Goal: Browse casually

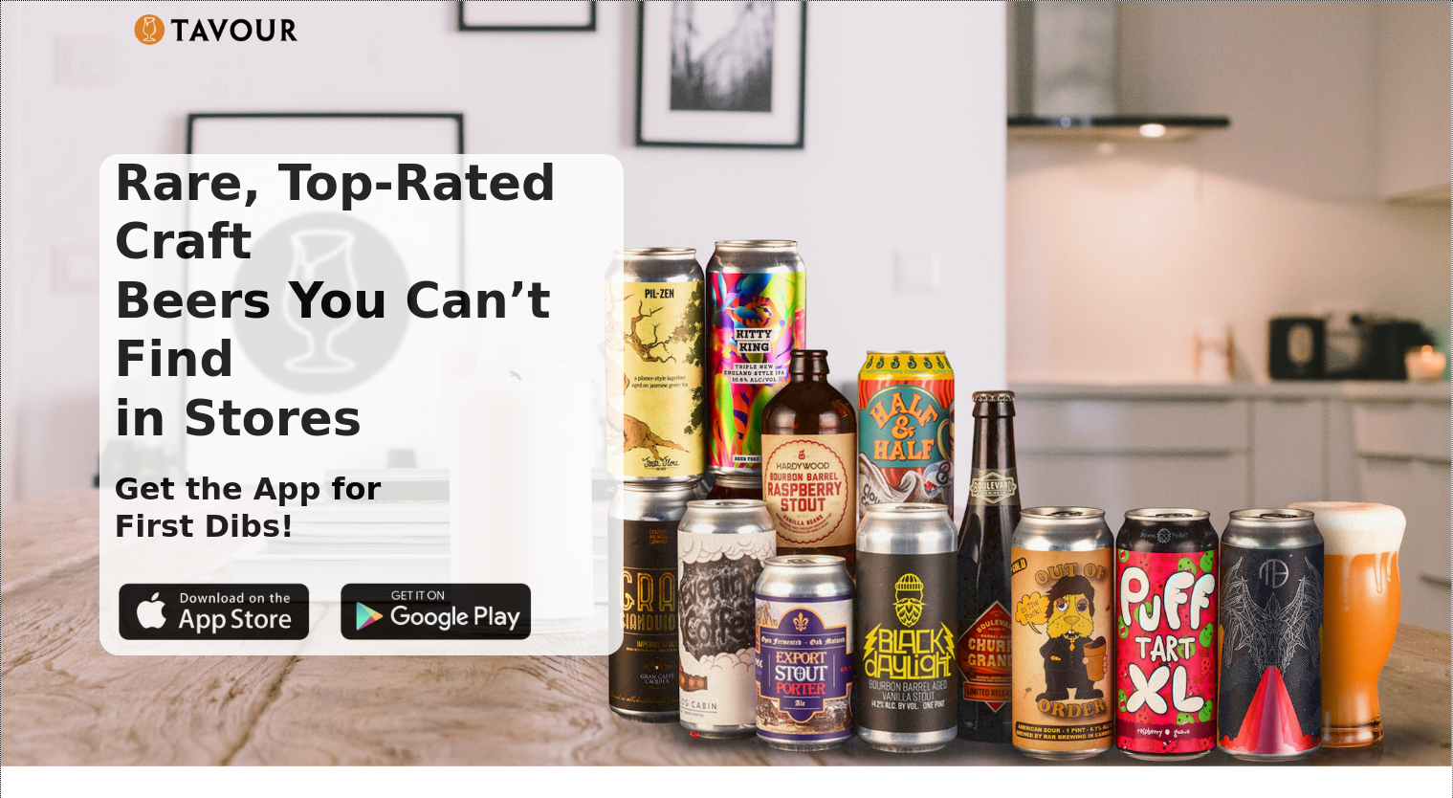
click at [136, 189] on h1 "Rare, Top-Rated Craft Beers You Can’t Find in Stores" at bounding box center [362, 301] width 525 height 294
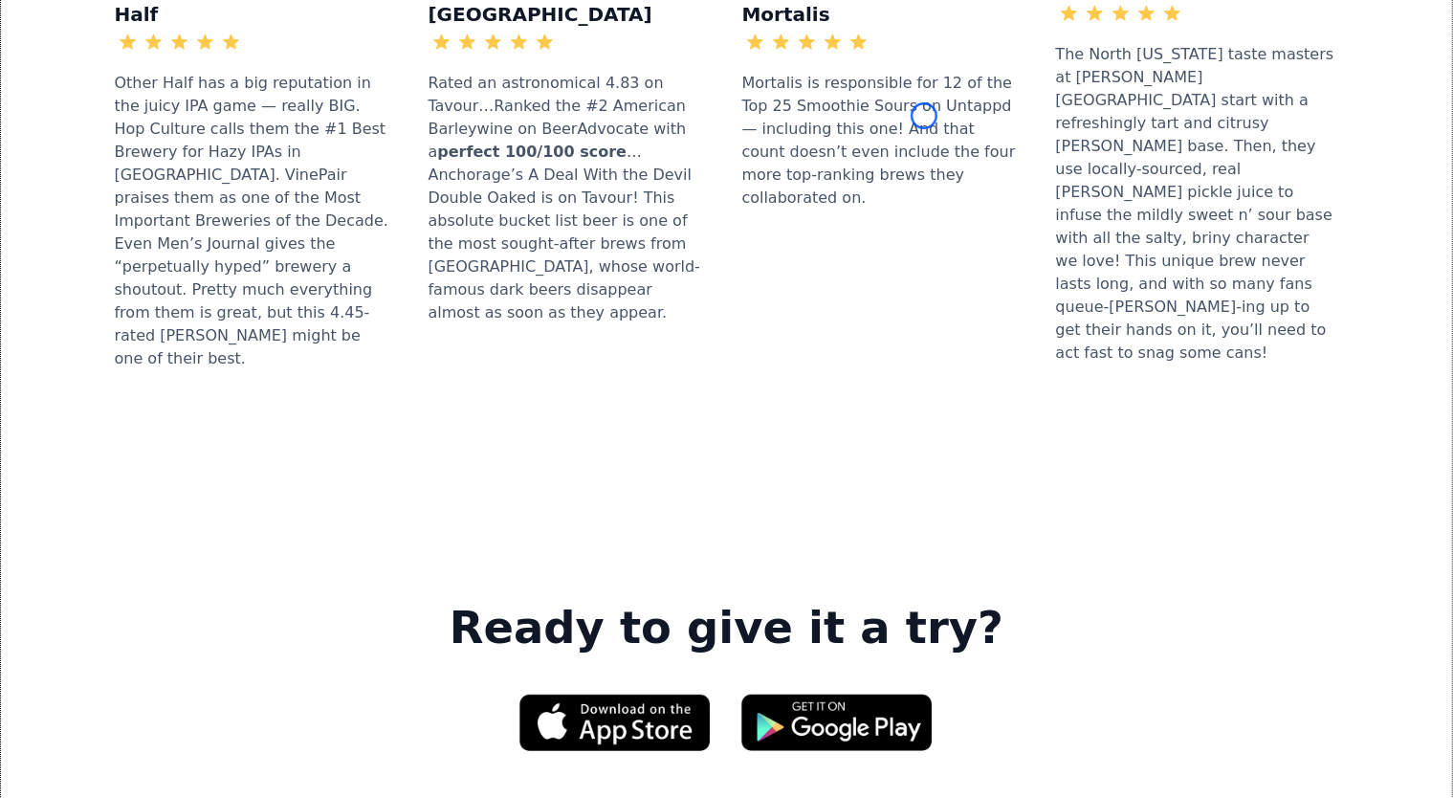
scroll to position [2587, 0]
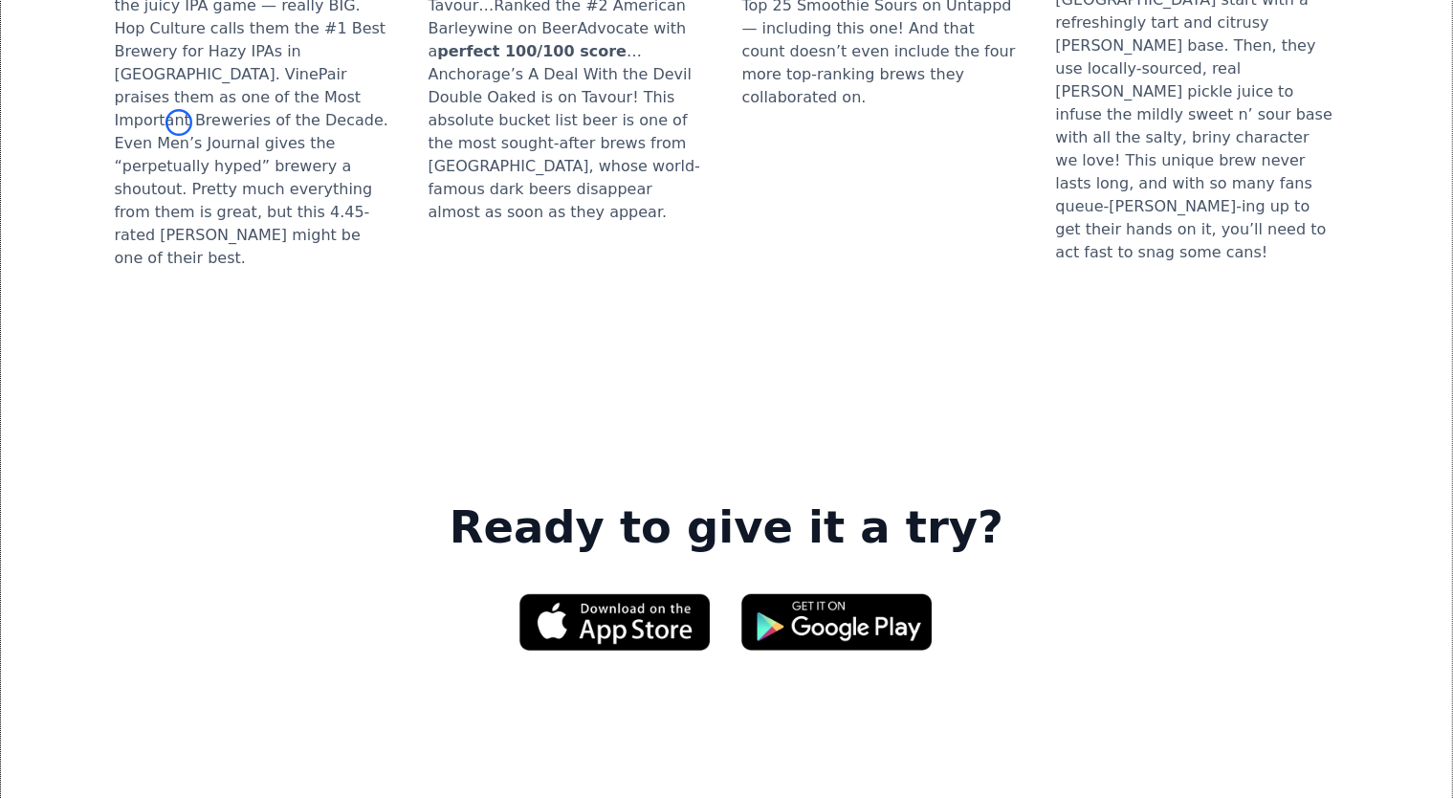
scroll to position [2816, 0]
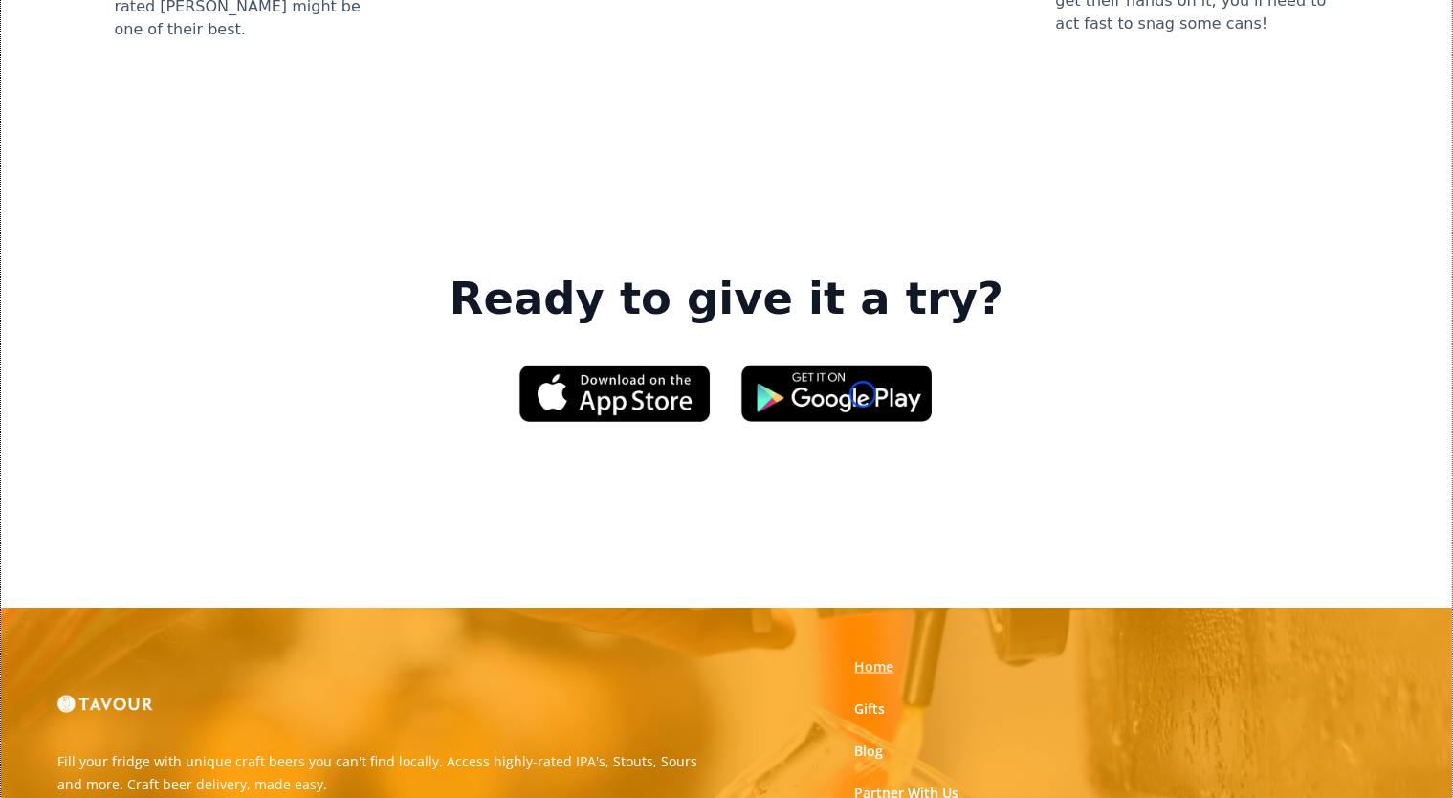
click at [863, 657] on link "Home" at bounding box center [874, 666] width 39 height 19
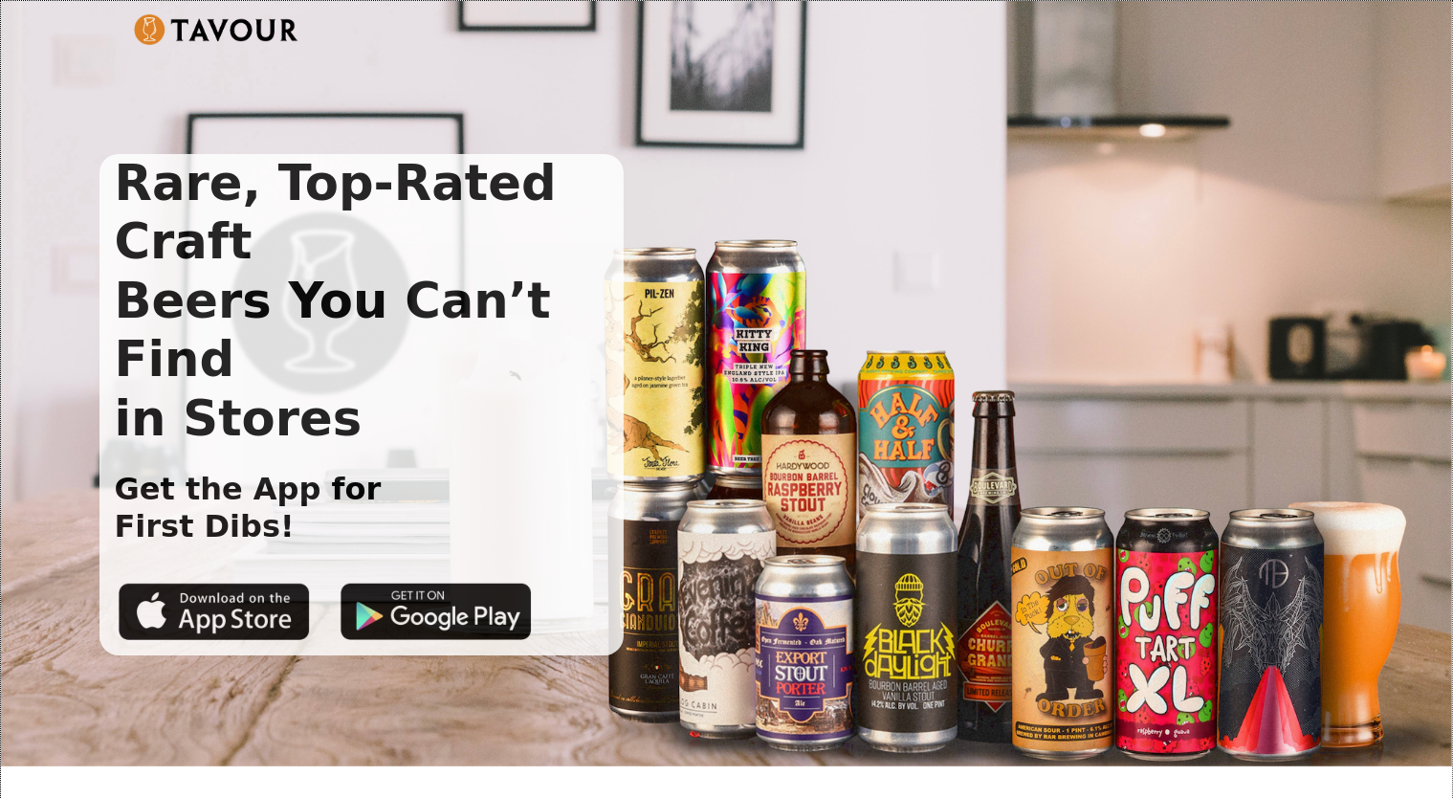
click at [863, 394] on div "Rare, Top-Rated Craft Beers You Can’t Find in Stores Get the App for First Dibs!" at bounding box center [712, 404] width 1225 height 501
click at [130, 183] on h1 "Rare, Top-Rated Craft Beers You Can’t Find in Stores" at bounding box center [362, 301] width 525 height 294
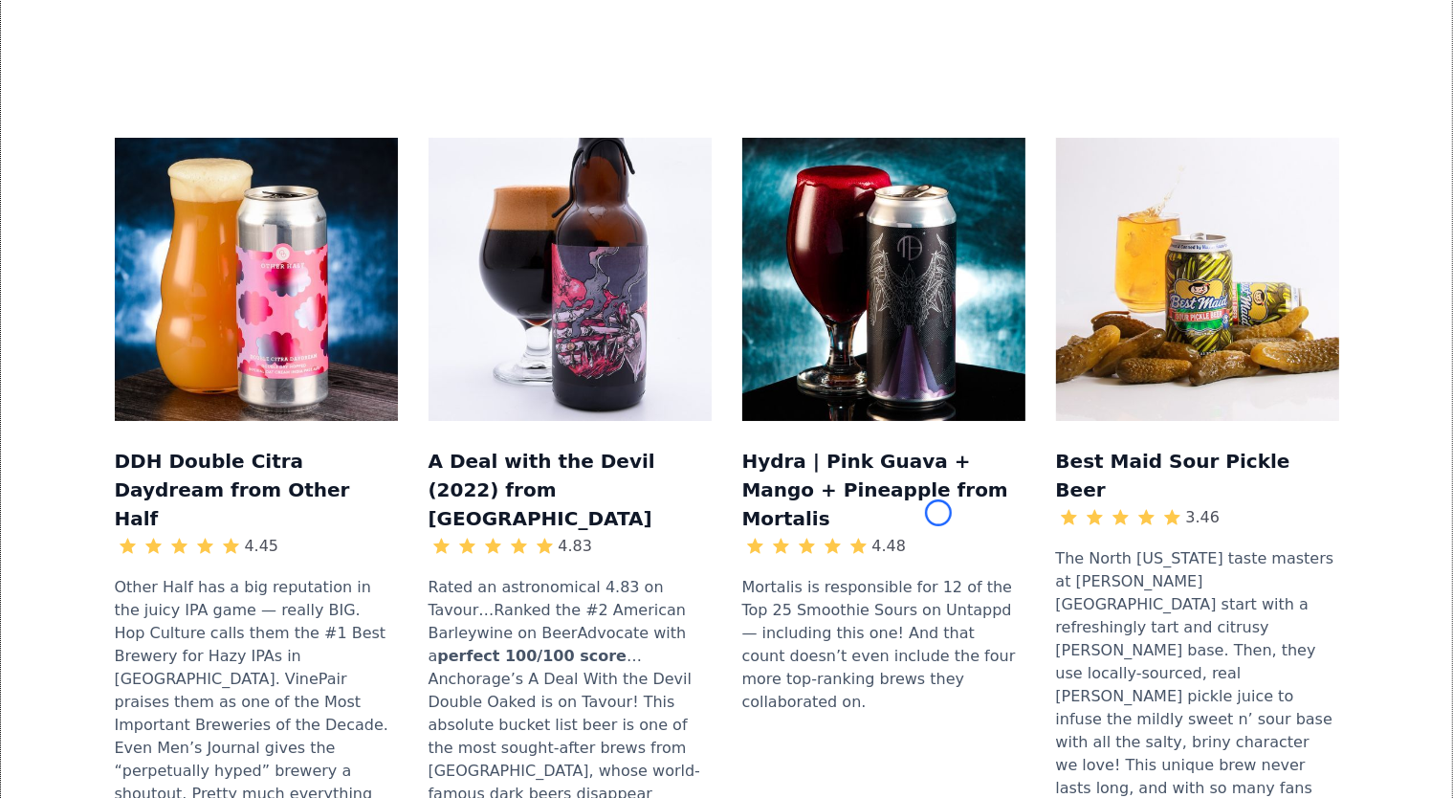
scroll to position [2113, 0]
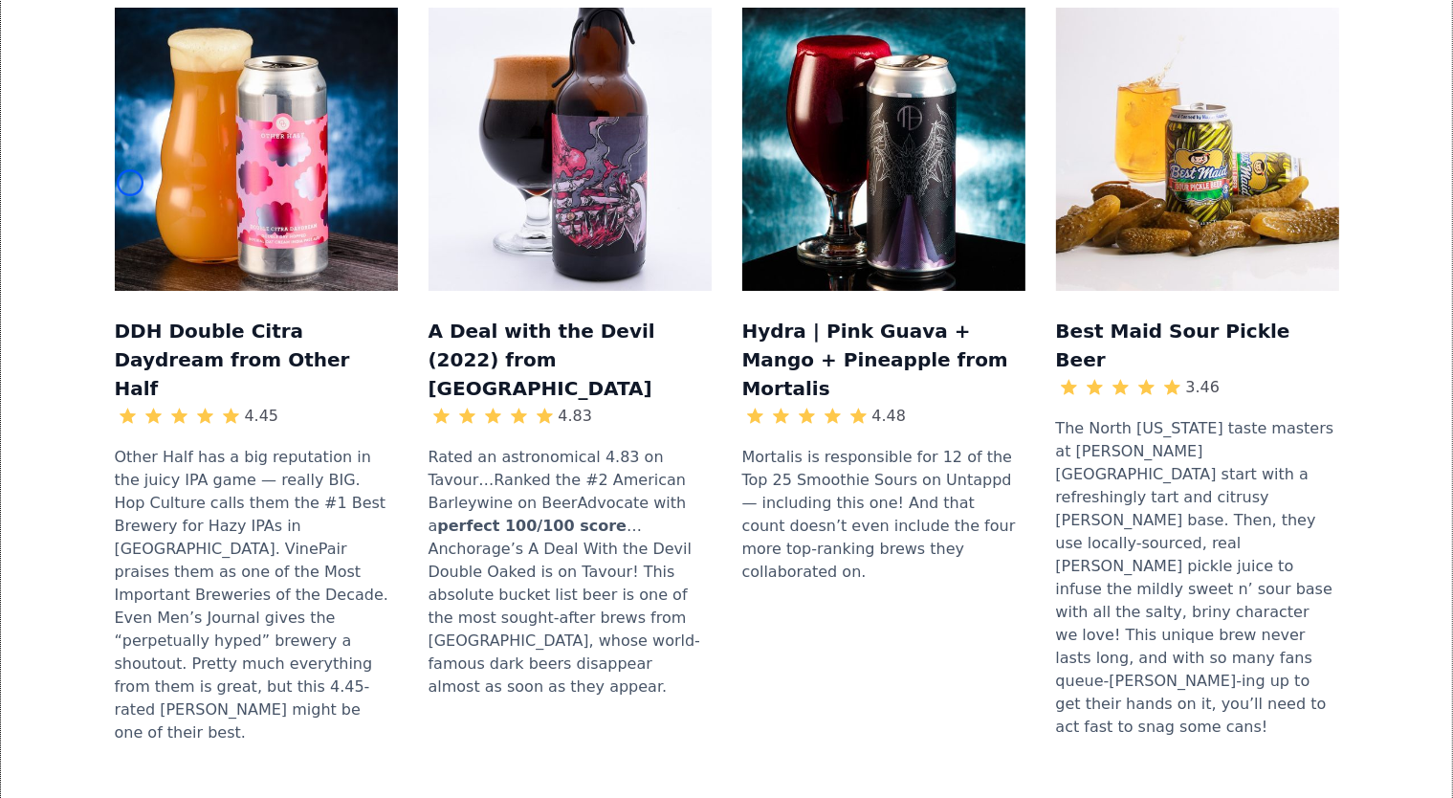
click at [130, 314] on h3 "DDH Double Citra Daydream from Other Half" at bounding box center [256, 358] width 283 height 89
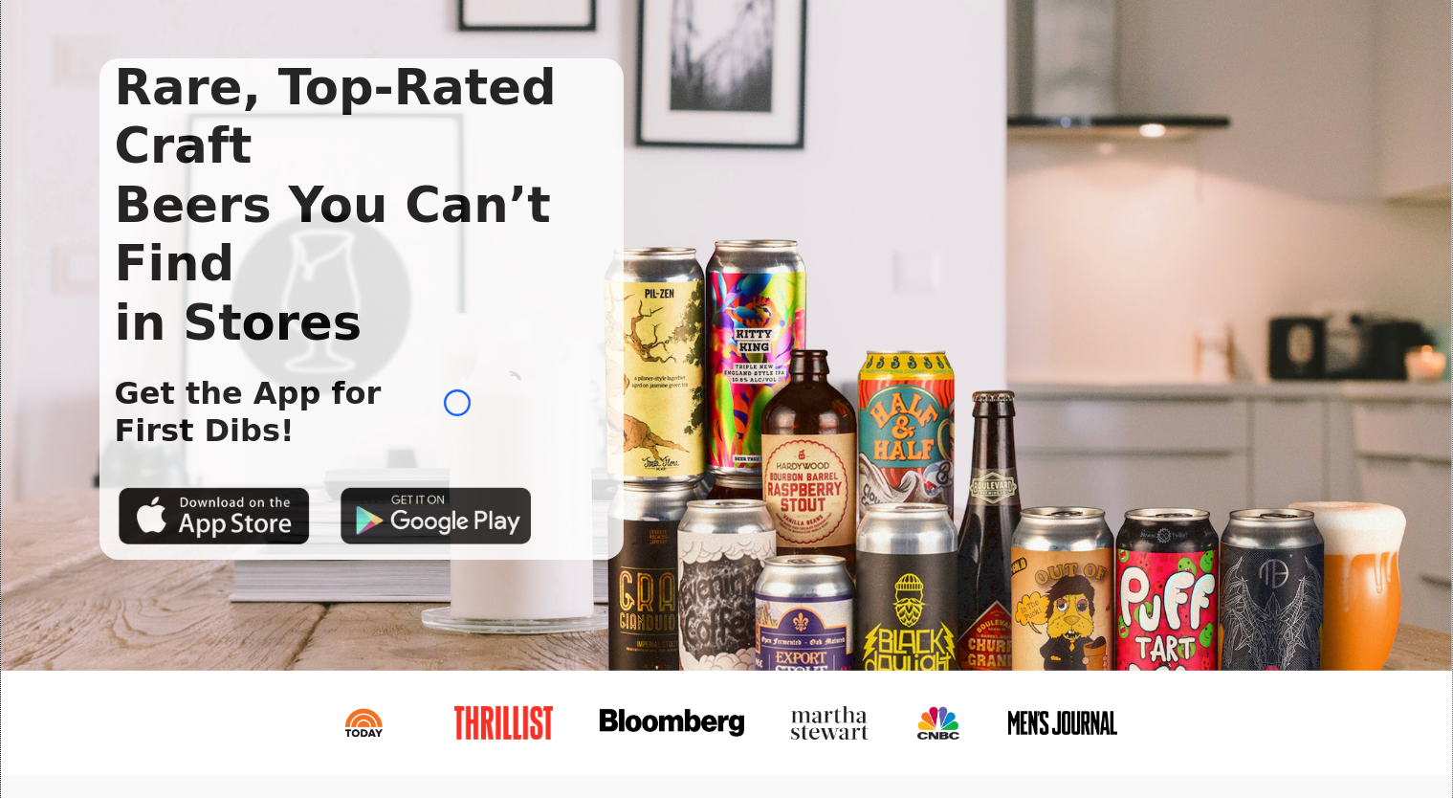
click at [457, 487] on img at bounding box center [436, 515] width 191 height 57
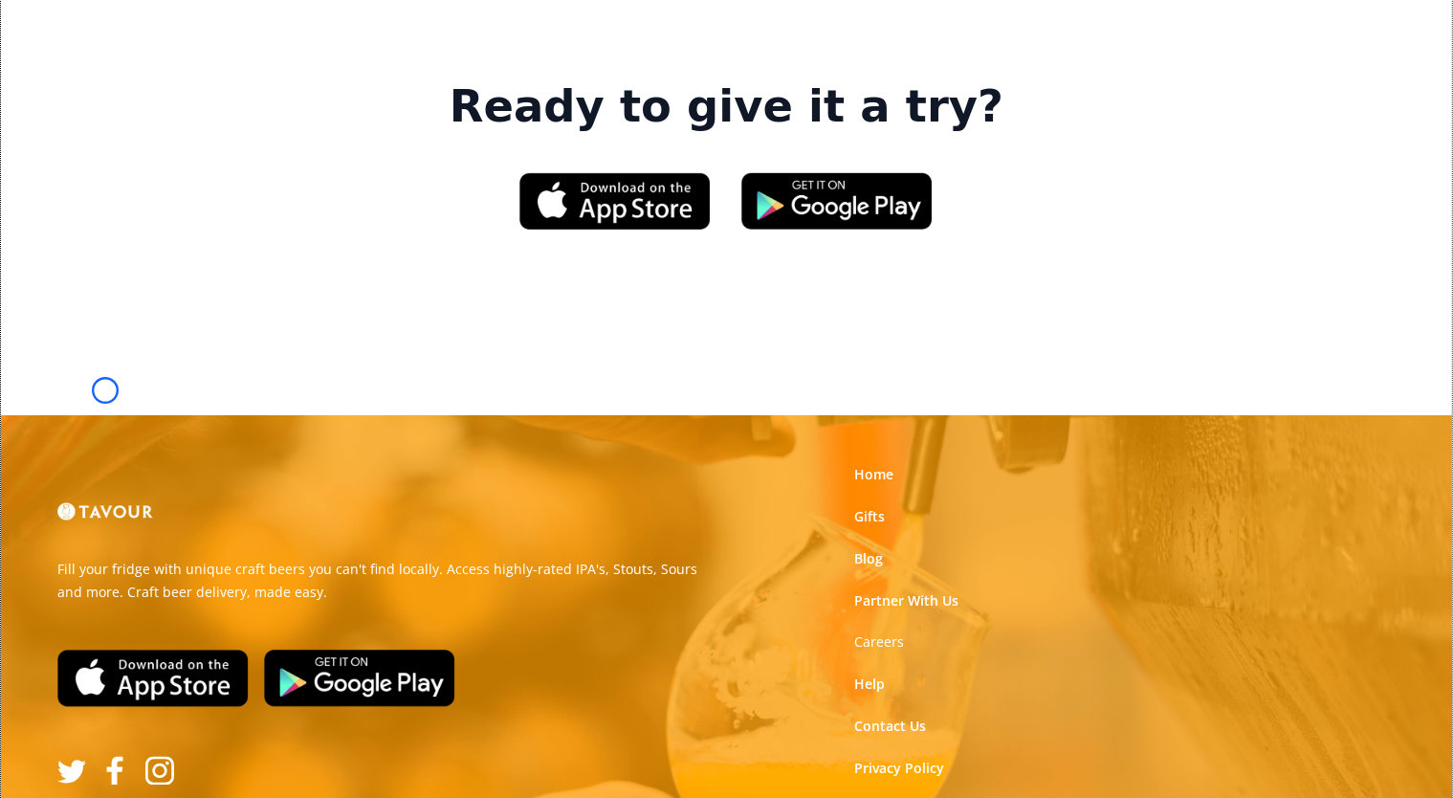
click at [105, 650] on img at bounding box center [152, 678] width 191 height 57
